Goal: Task Accomplishment & Management: Complete application form

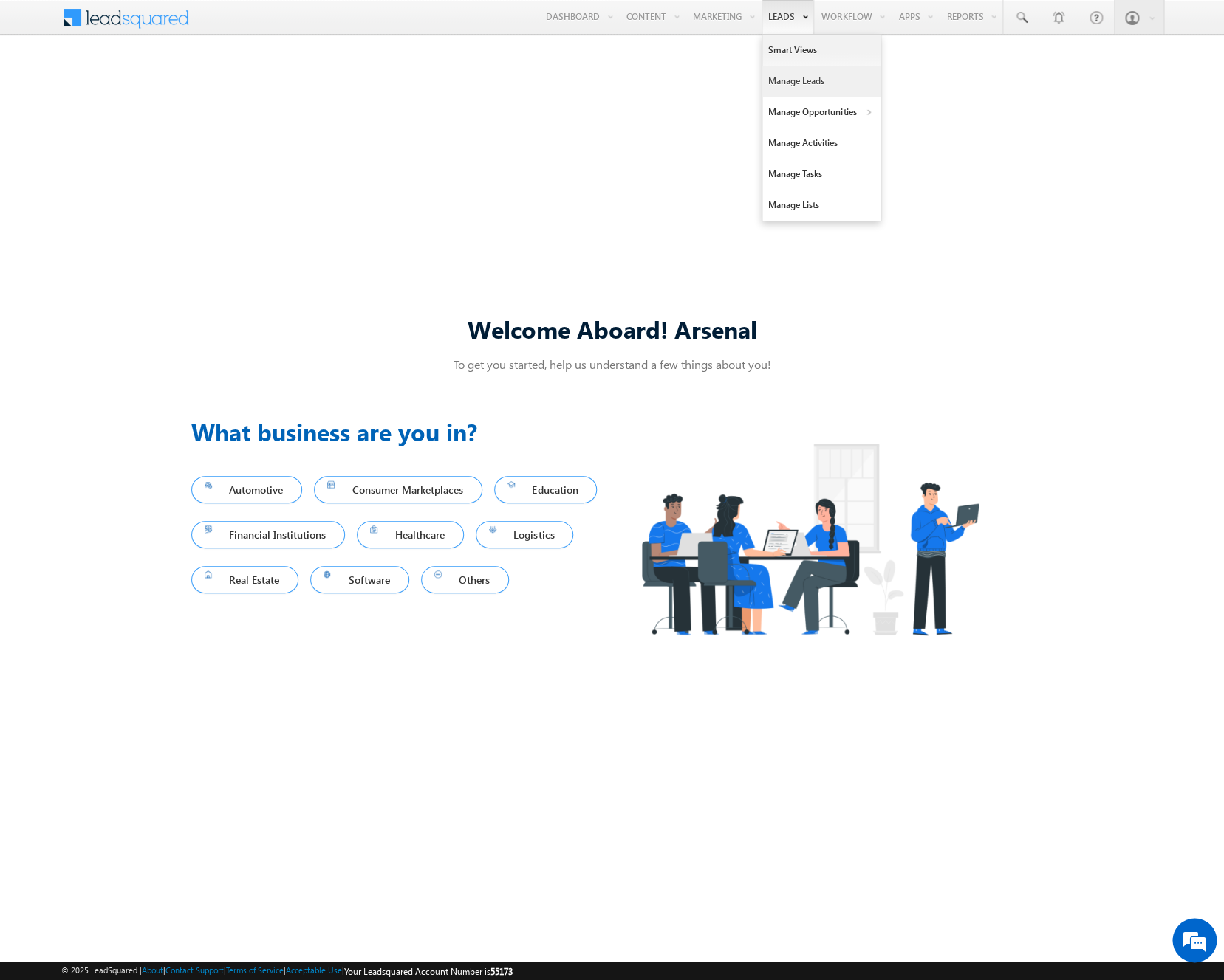
click at [773, 76] on link "Manage Leads" at bounding box center [821, 81] width 118 height 31
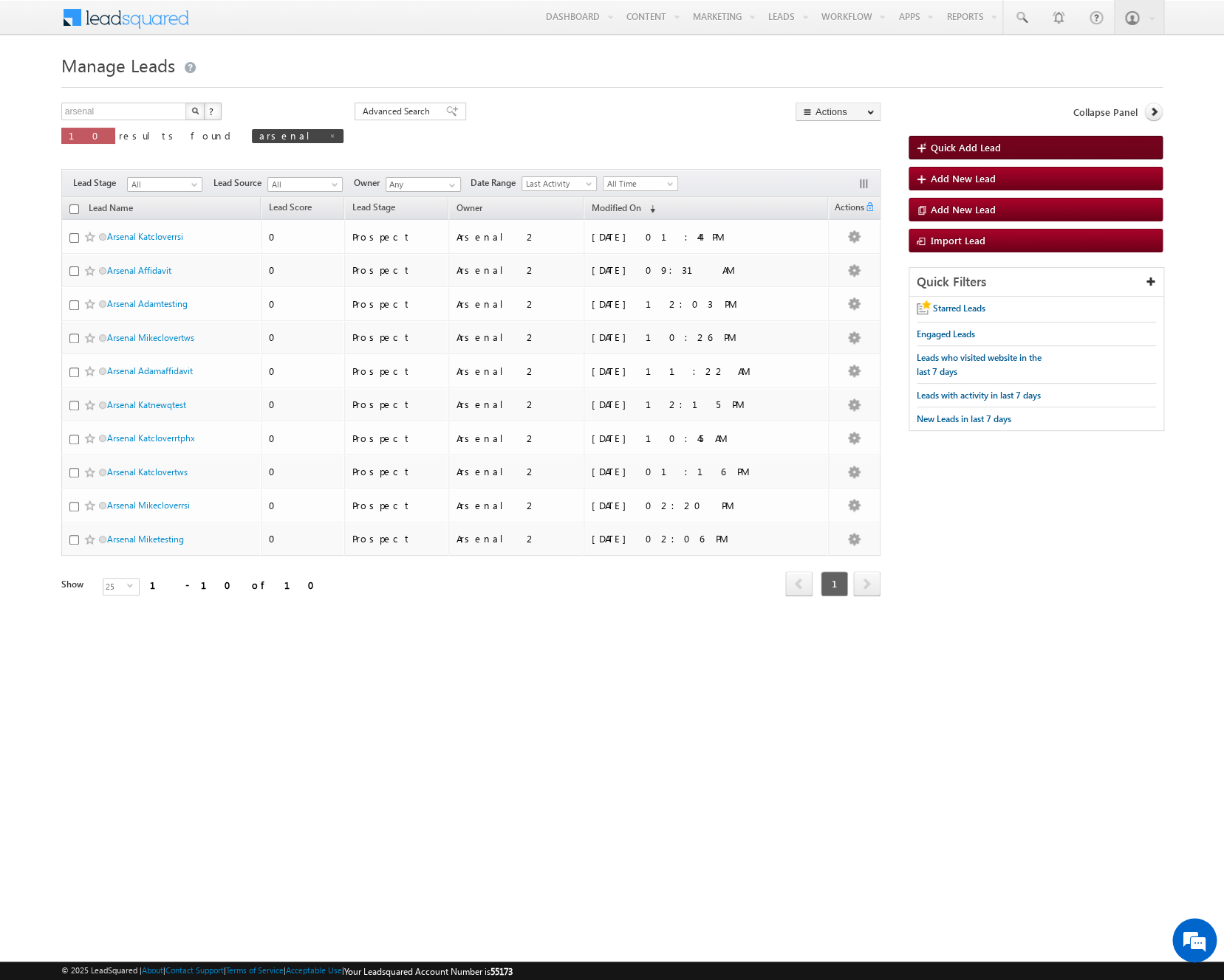
click at [963, 148] on span "Quick Add Lead" at bounding box center [966, 148] width 70 height 13
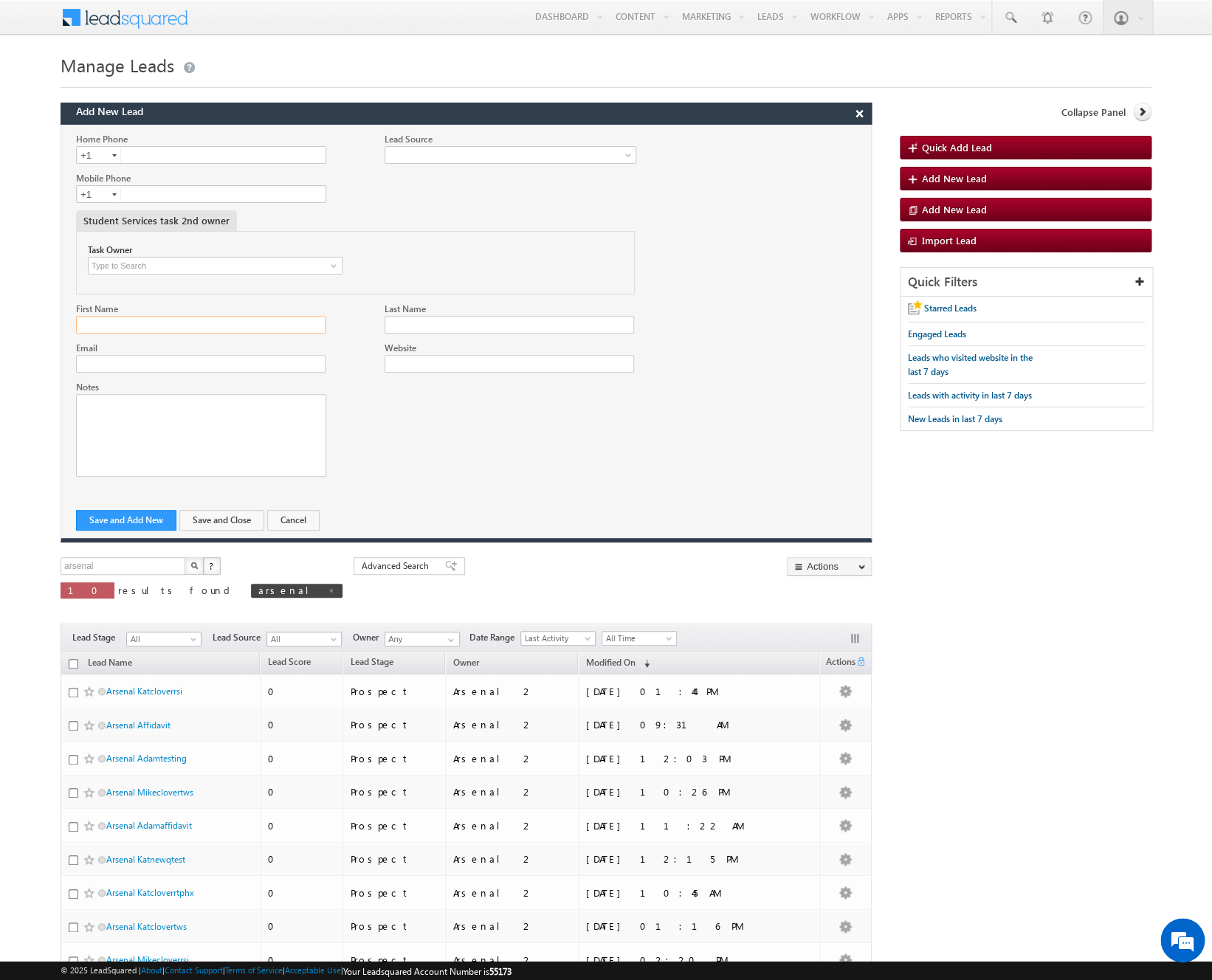
click at [286, 327] on input "First Name" at bounding box center [200, 325] width 250 height 18
type input "Arsenal"
type input "Mikenewclover"
click at [203, 354] on div "Email" at bounding box center [200, 348] width 250 height 14
click at [202, 363] on input "Email" at bounding box center [200, 363] width 250 height 18
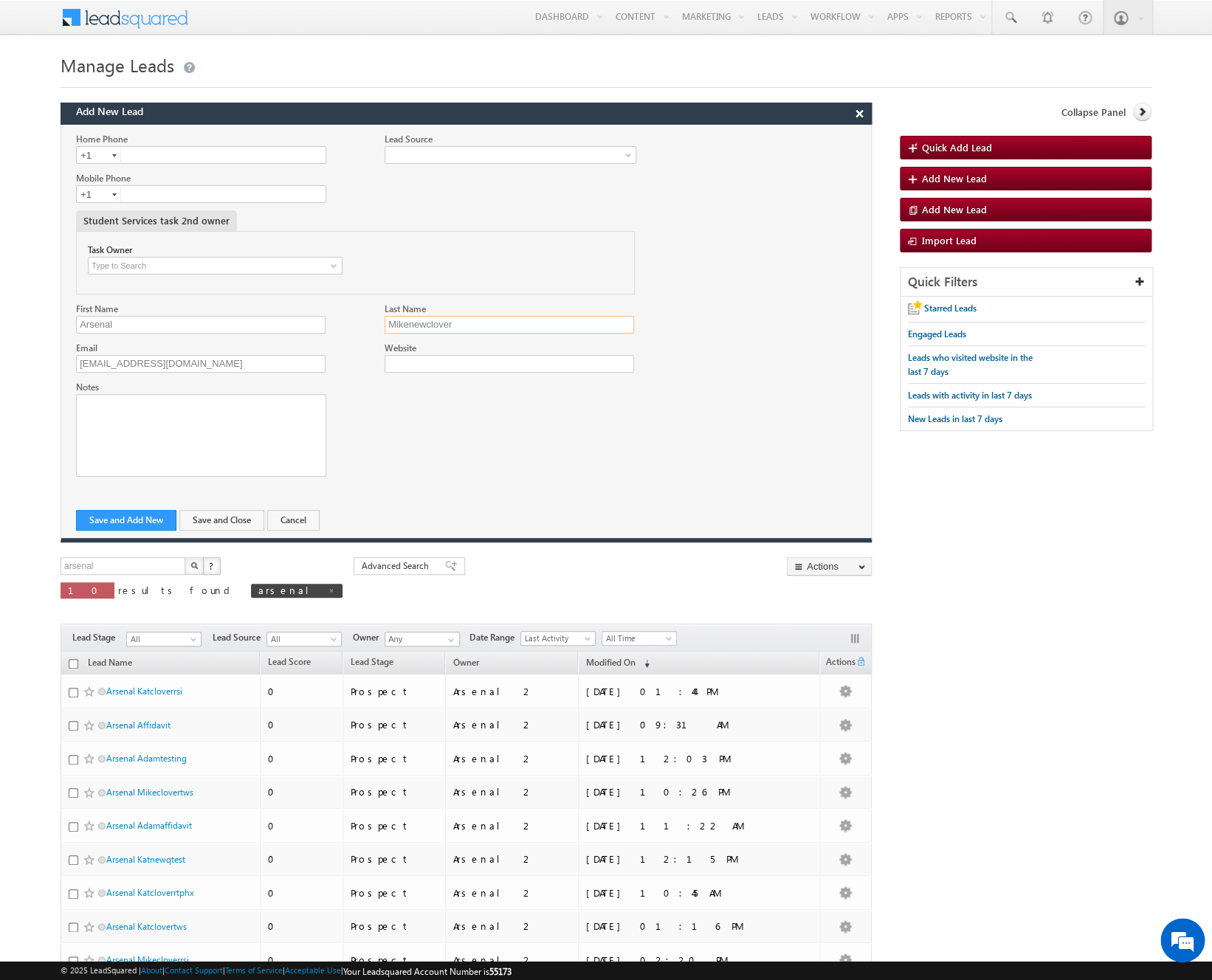
click at [435, 325] on input "Mikenewclover" at bounding box center [509, 325] width 250 height 18
click at [119, 360] on input "[EMAIL_ADDRESS][DOMAIN_NAME]" at bounding box center [200, 363] width 250 height 18
paste input "Mikenewclover"
type input "[EMAIL_ADDRESS][DOMAIN_NAME]"
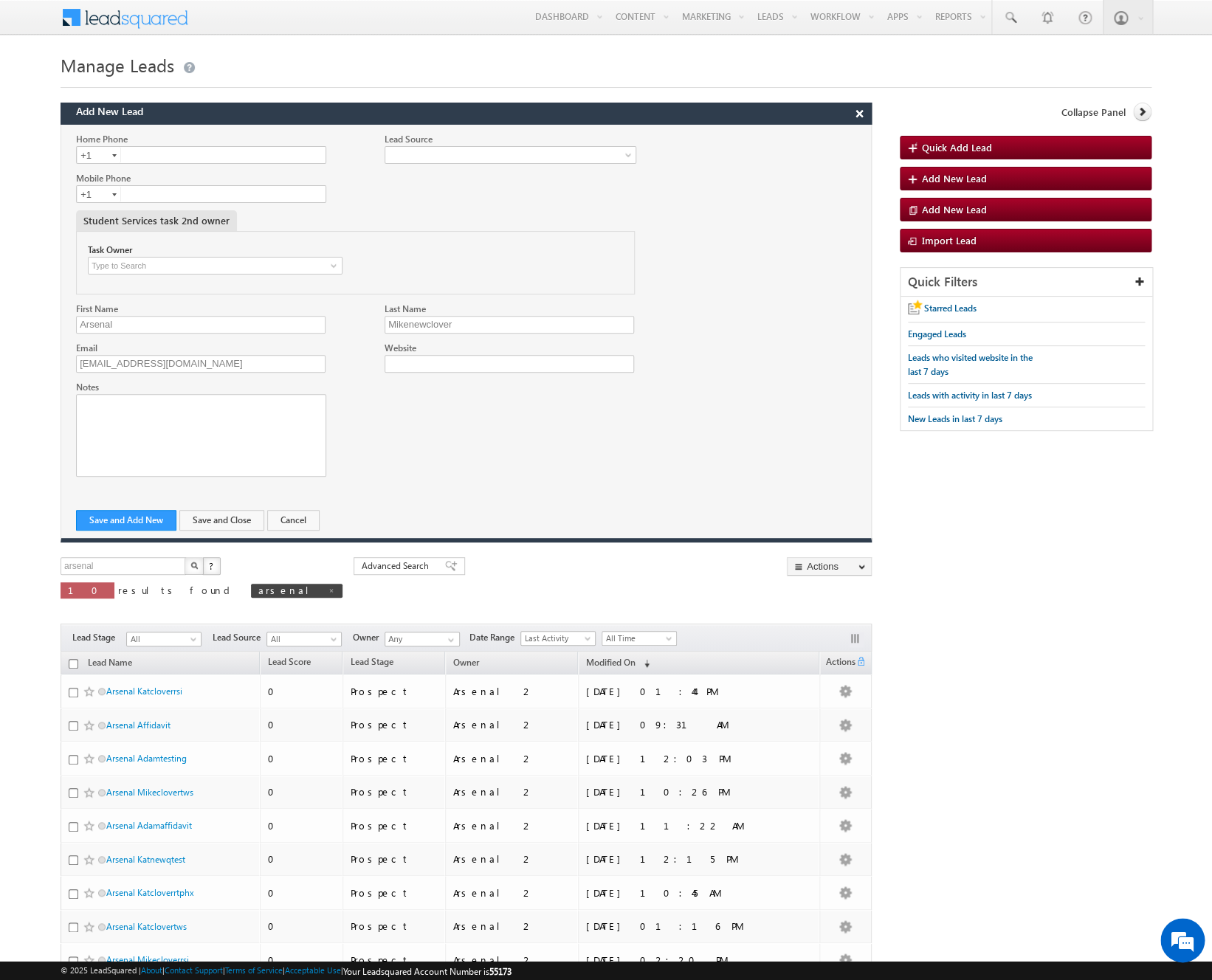
click at [402, 404] on div at bounding box center [465, 431] width 809 height 104
click at [233, 515] on button "Save and Close" at bounding box center [222, 520] width 85 height 20
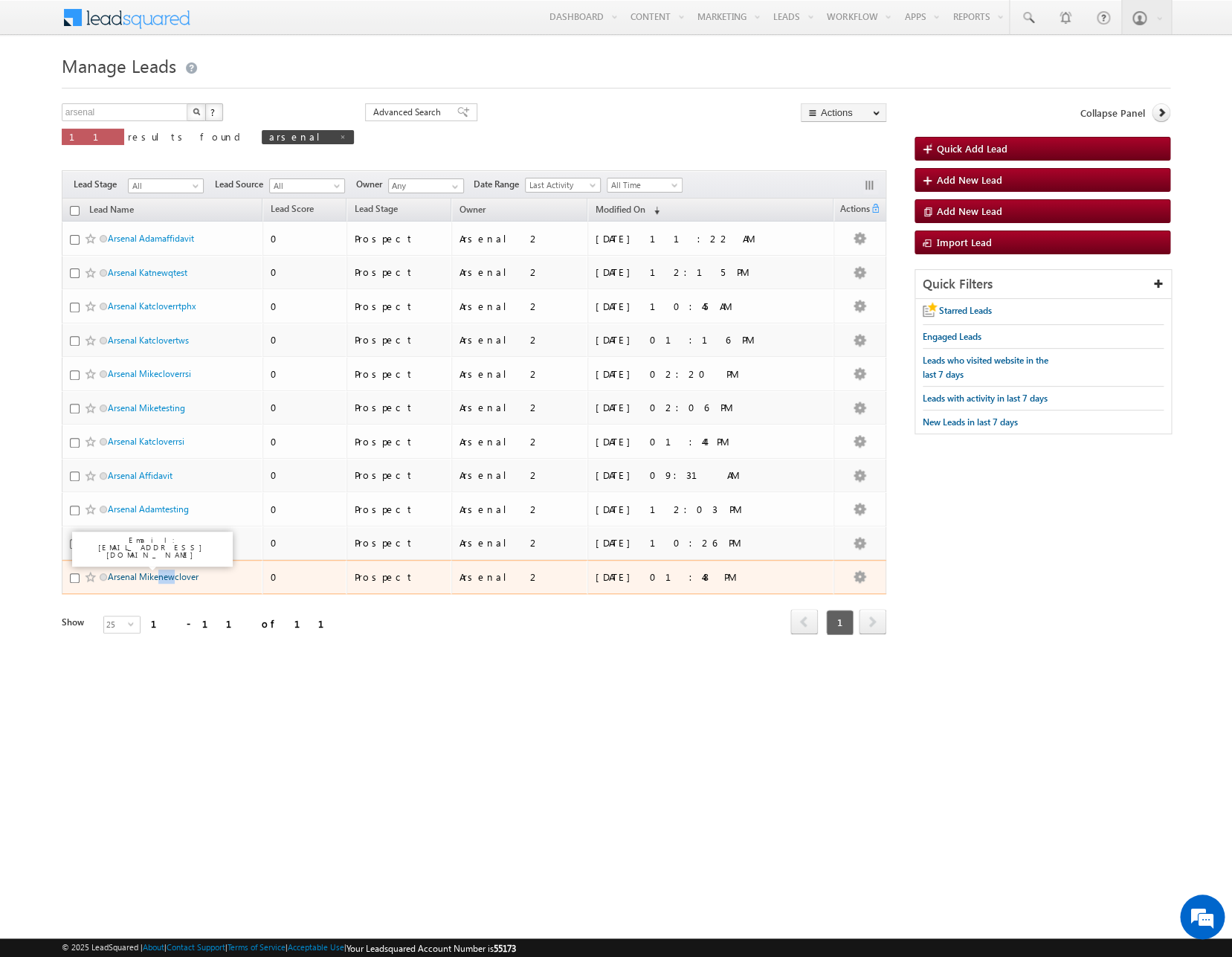
click at [171, 576] on link "Arsenal Mikenewclover" at bounding box center [153, 576] width 91 height 11
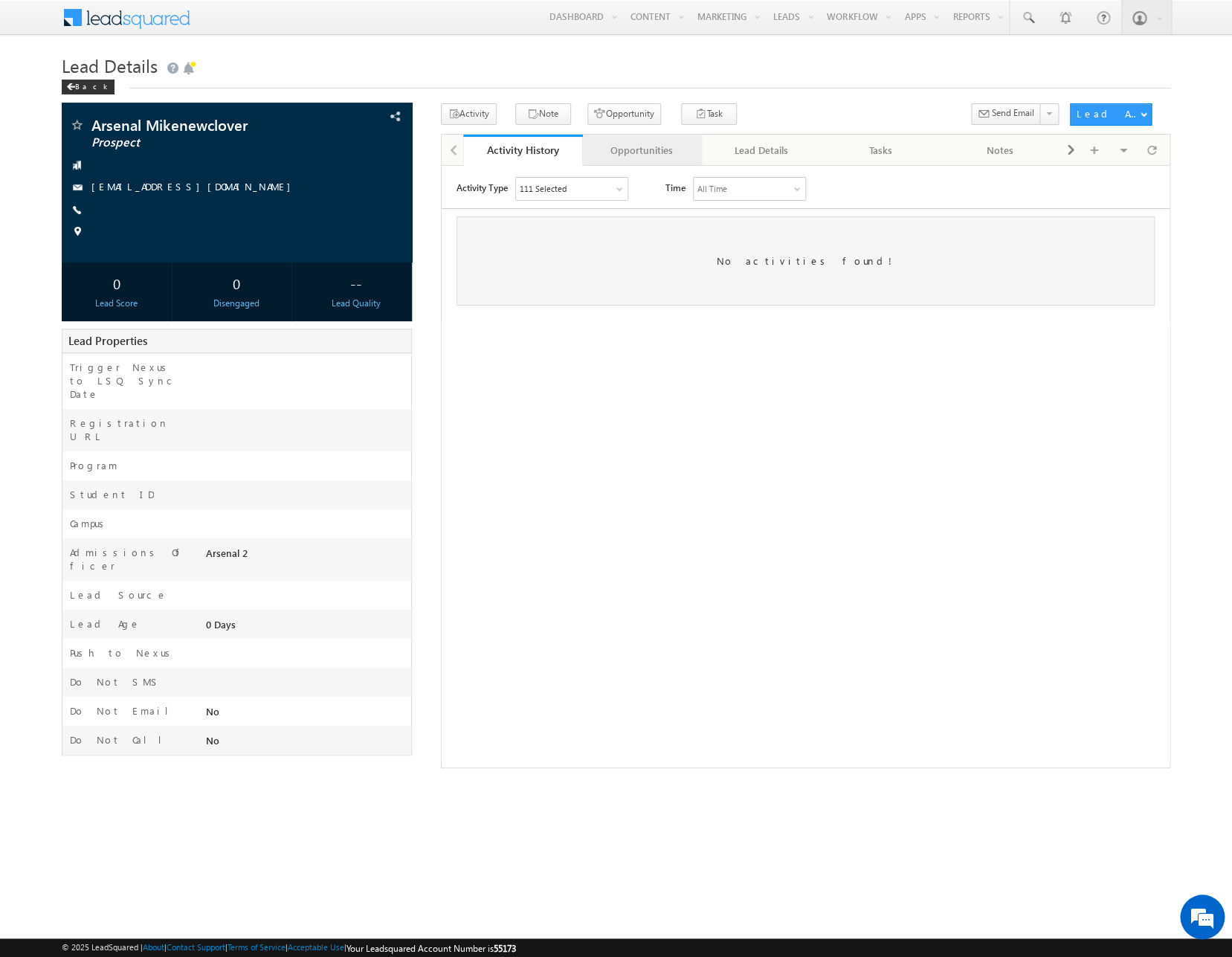
click at [680, 159] on div "Opportunities" at bounding box center [642, 149] width 95 height 18
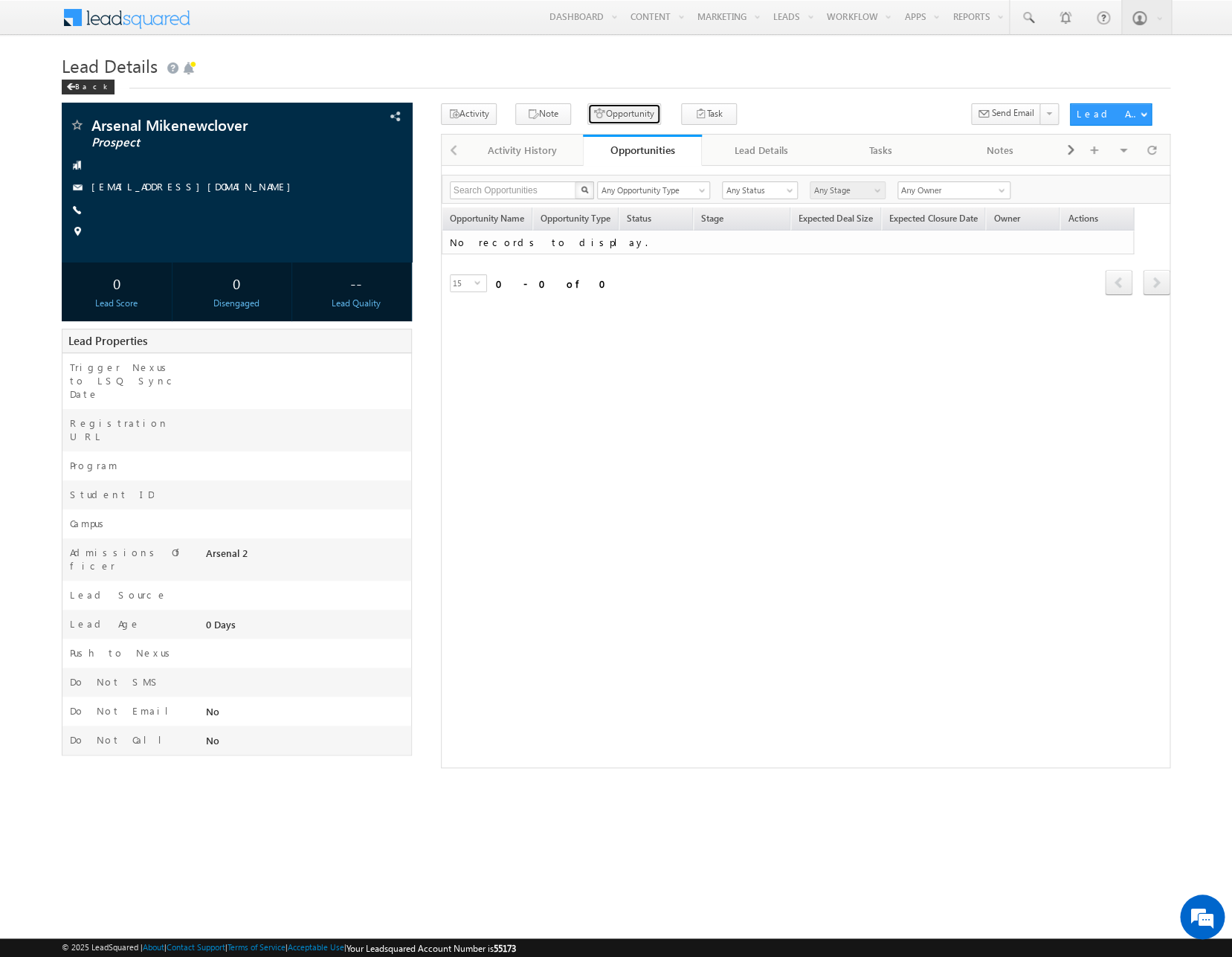
click at [614, 117] on button "Opportunity" at bounding box center [624, 113] width 73 height 21
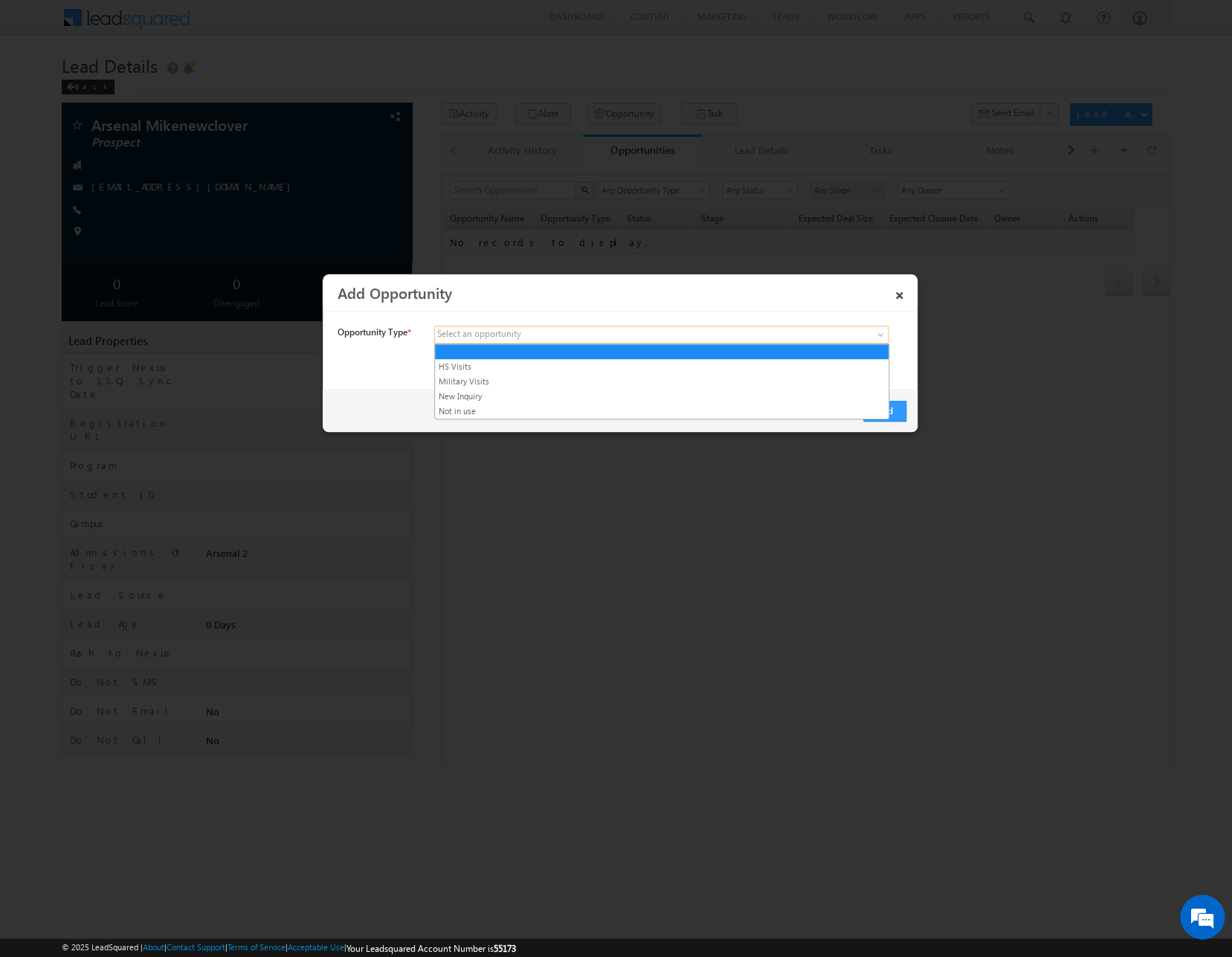
click at [625, 335] on span at bounding box center [551, 334] width 232 height 13
click at [616, 400] on link "New Inquiry" at bounding box center [661, 396] width 453 height 13
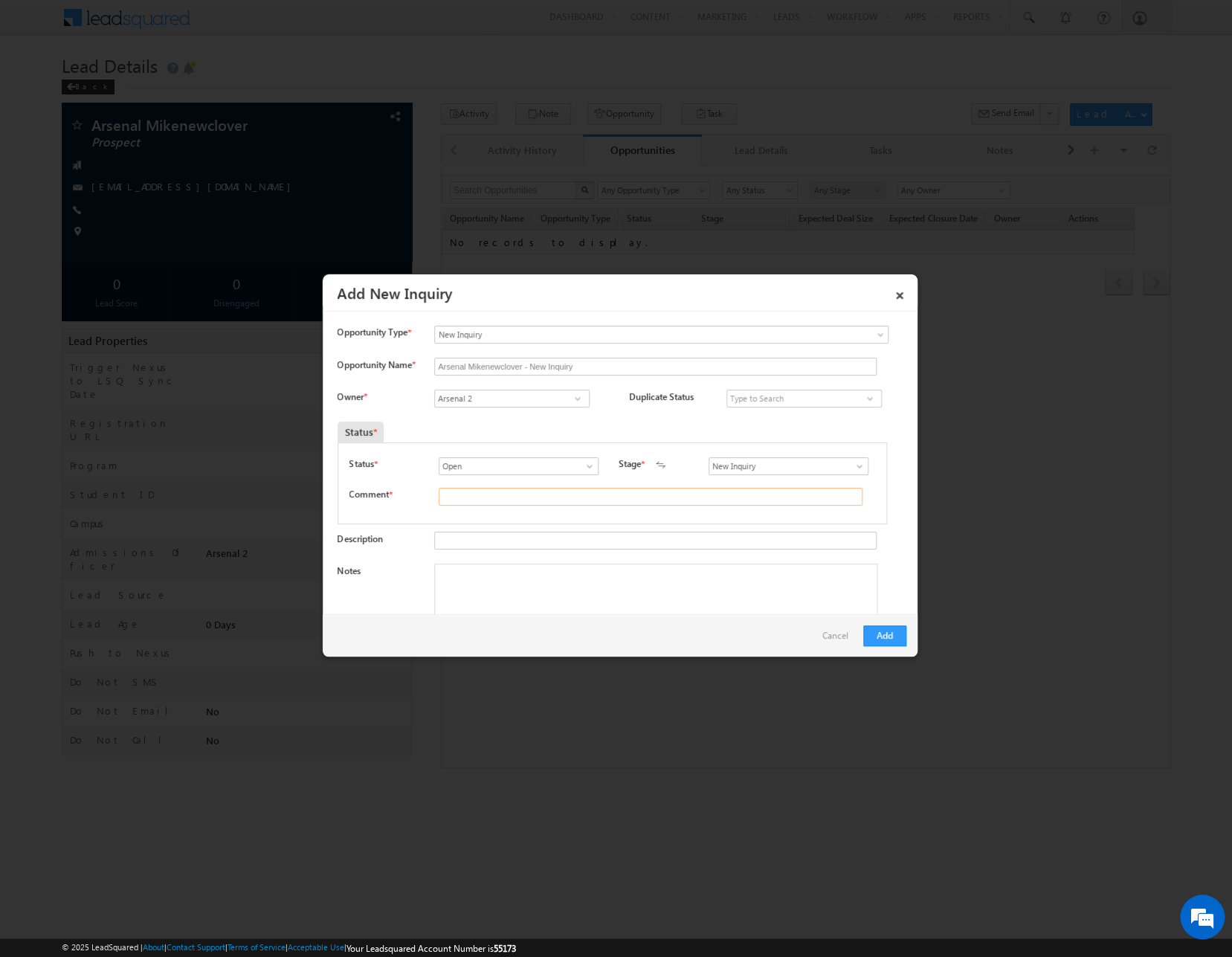
click at [577, 497] on input "text" at bounding box center [650, 496] width 423 height 18
type input "asdf"
click at [576, 521] on div "Status * Open Won Lost Open Stage * New Inquiry Contacted Interview Complete" at bounding box center [613, 483] width 551 height 82
click at [432, 549] on div "Description" at bounding box center [622, 544] width 569 height 24
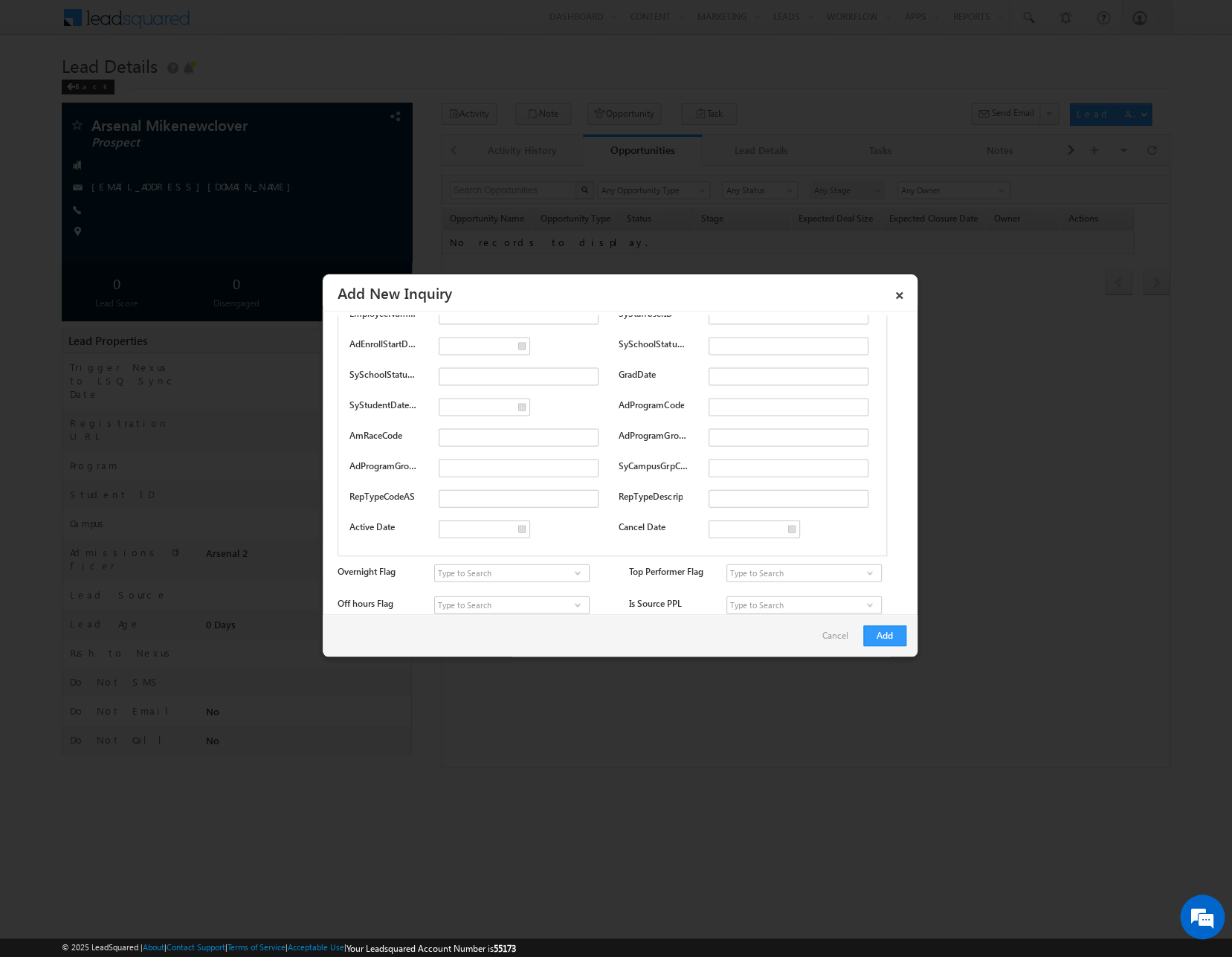
scroll to position [4345, 0]
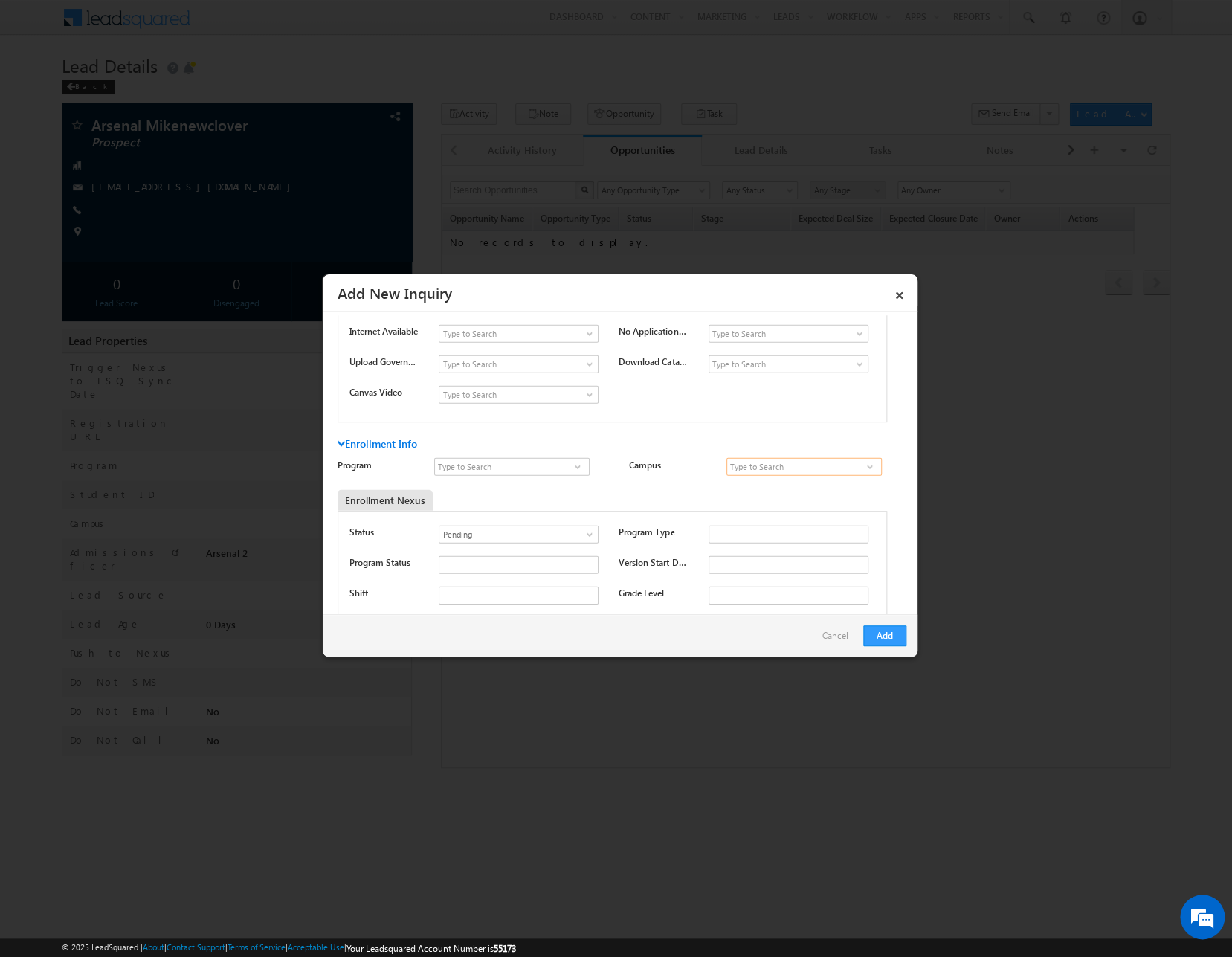
click at [764, 465] on input at bounding box center [803, 466] width 155 height 18
type input "TWS Tulsa Campus"
click at [547, 465] on input at bounding box center [512, 466] width 155 height 18
click at [538, 486] on link "Professional Welder" at bounding box center [512, 484] width 155 height 17
type input "Professional Welder"
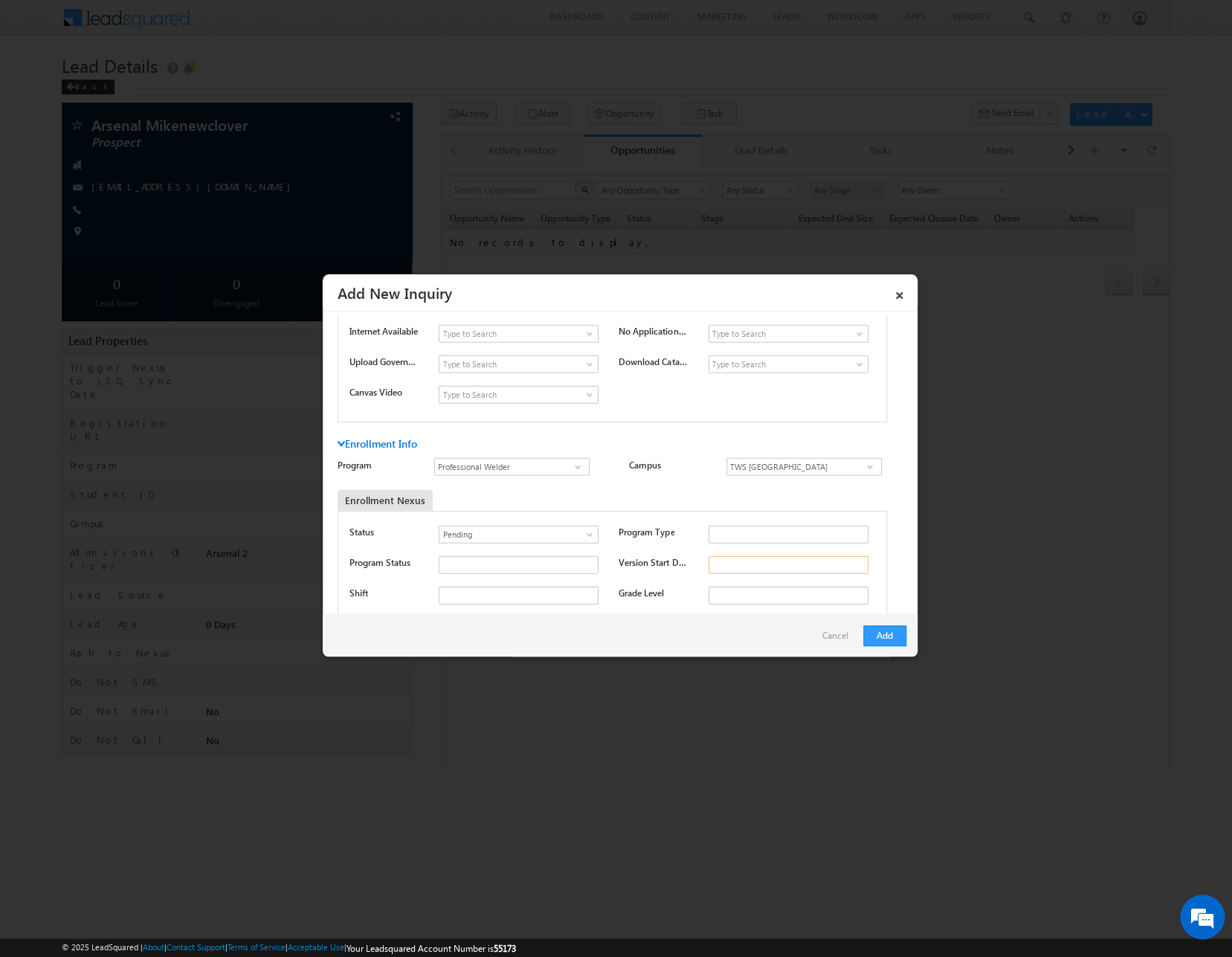
click at [718, 565] on input "text" at bounding box center [788, 564] width 160 height 18
type input "2025-09-15"
click at [876, 636] on button "Add" at bounding box center [885, 635] width 43 height 20
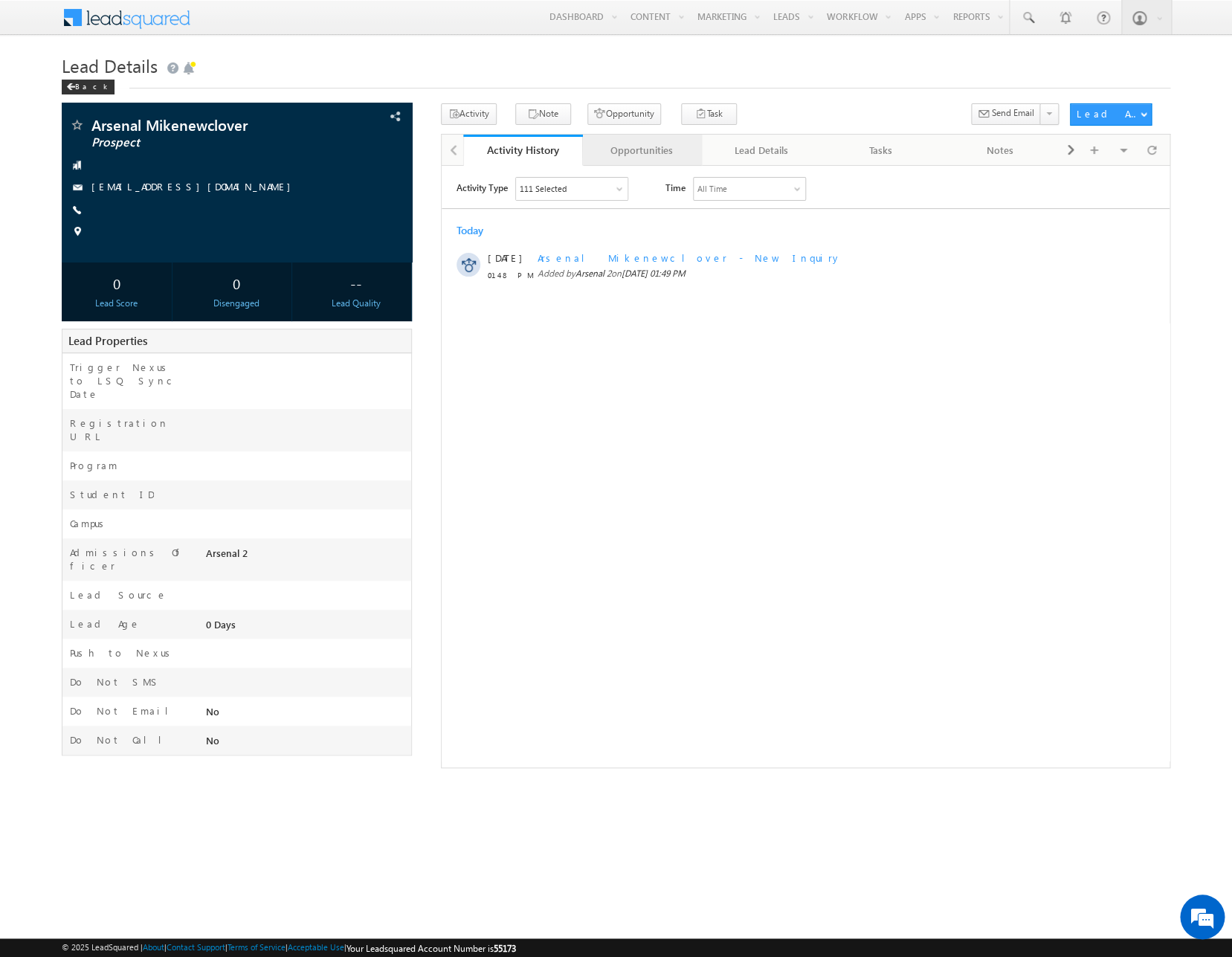
click at [650, 153] on div "Opportunities" at bounding box center [642, 149] width 95 height 18
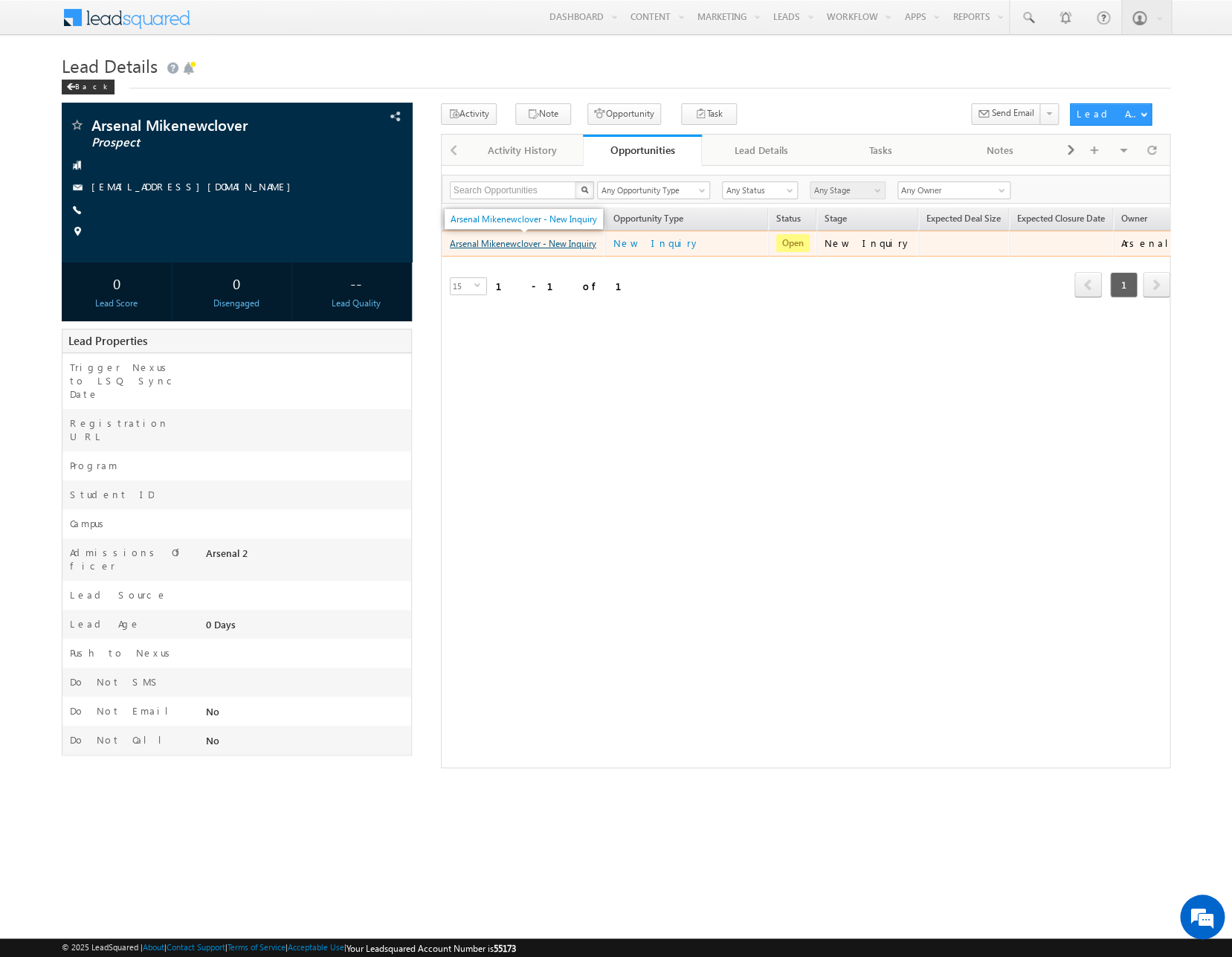
click at [525, 245] on link "Arsenal Mikenewclover - New Inquiry" at bounding box center [523, 243] width 147 height 11
